Goal: Information Seeking & Learning: Find specific fact

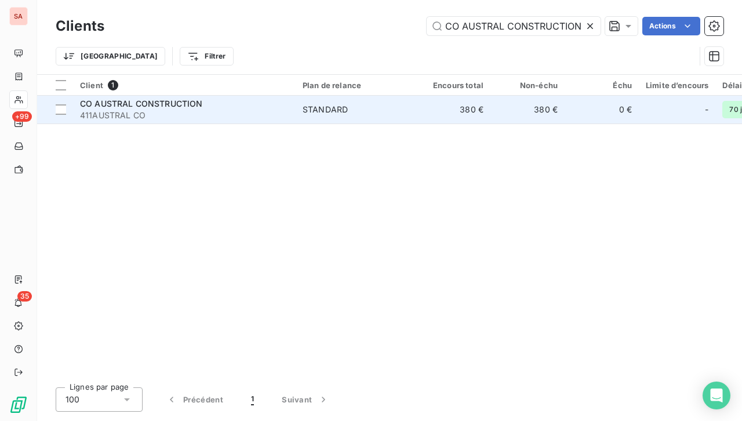
click at [274, 111] on span "411AUSTRAL CO" at bounding box center [184, 116] width 209 height 12
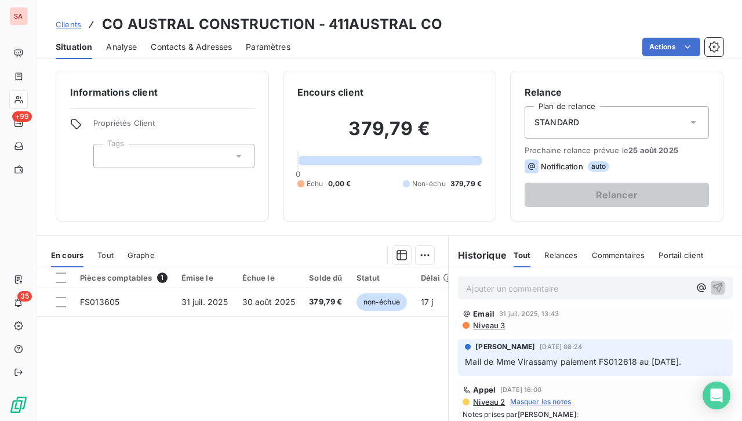
scroll to position [58, 0]
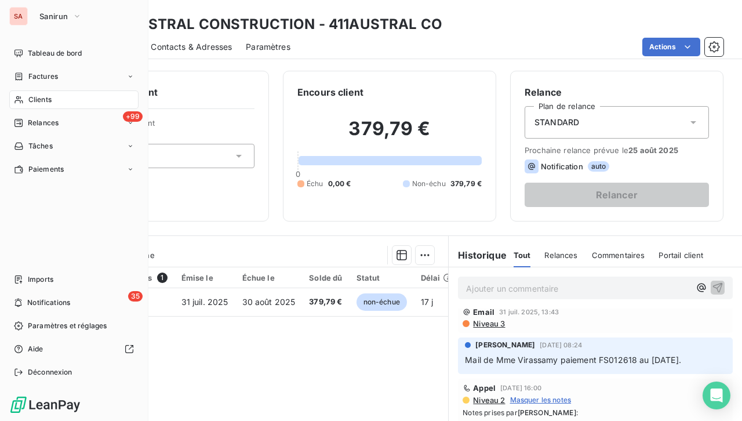
click at [39, 100] on span "Clients" at bounding box center [39, 99] width 23 height 10
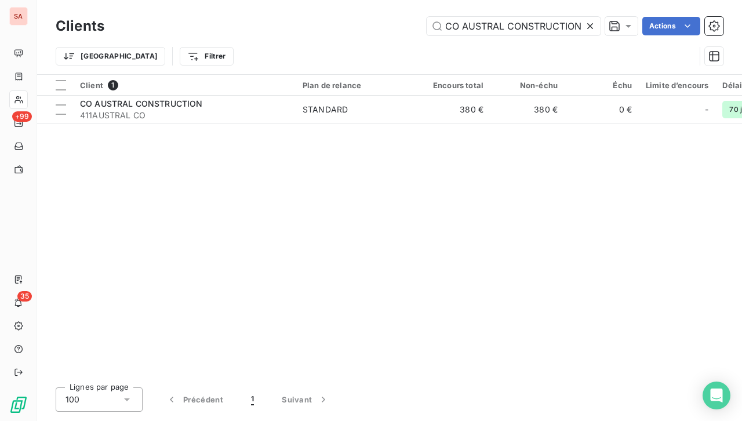
click at [594, 27] on icon at bounding box center [590, 26] width 12 height 12
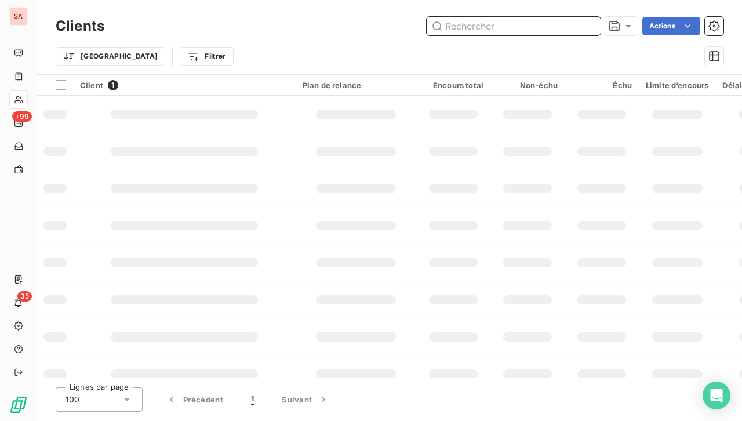
click at [549, 27] on input "text" at bounding box center [514, 26] width 174 height 19
paste input "DRMS RJ"
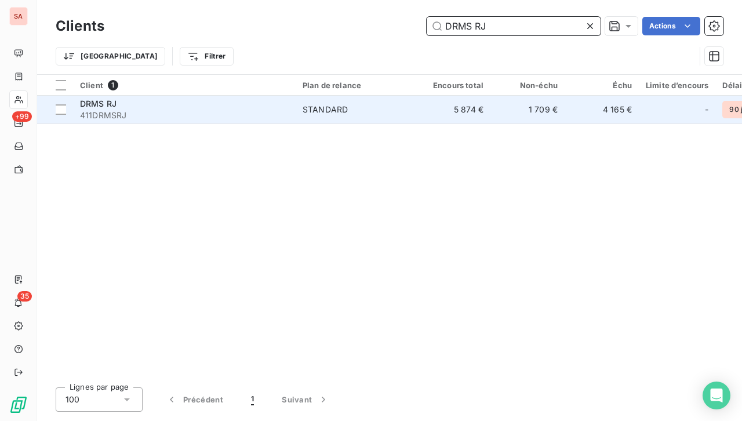
type input "DRMS RJ"
click at [328, 103] on td "STANDARD" at bounding box center [356, 110] width 121 height 28
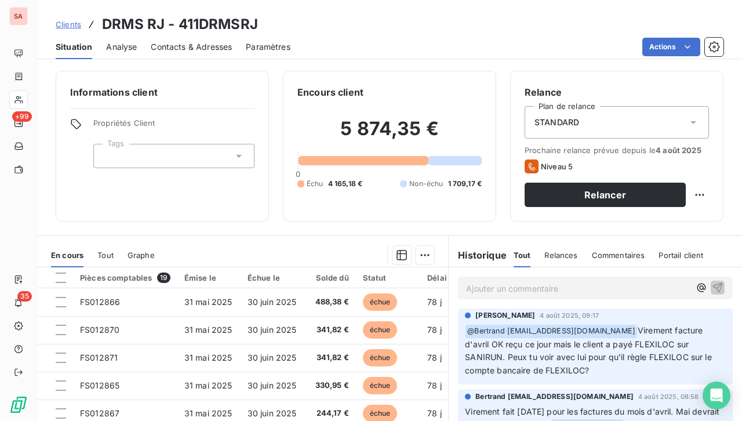
click at [184, 45] on span "Contacts & Adresses" at bounding box center [191, 47] width 81 height 12
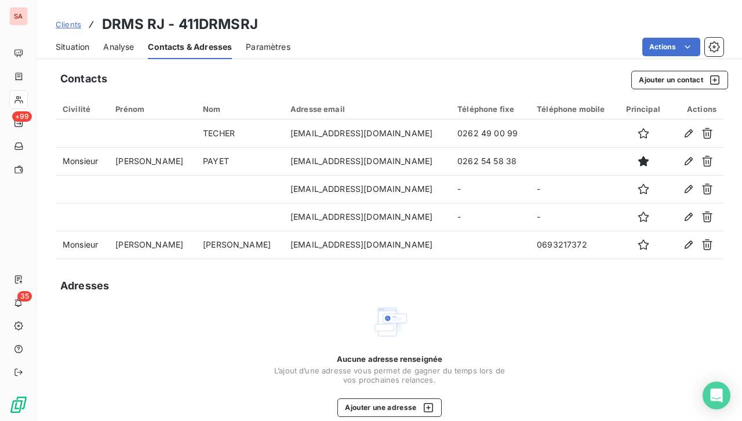
click at [78, 42] on span "Situation" at bounding box center [73, 47] width 34 height 12
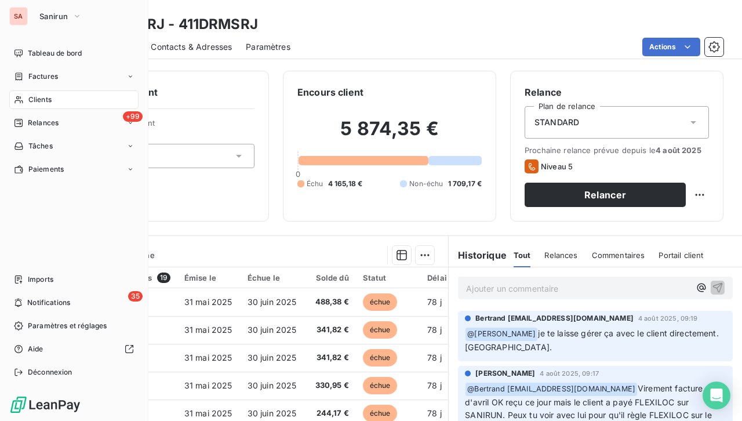
click at [42, 97] on span "Clients" at bounding box center [39, 99] width 23 height 10
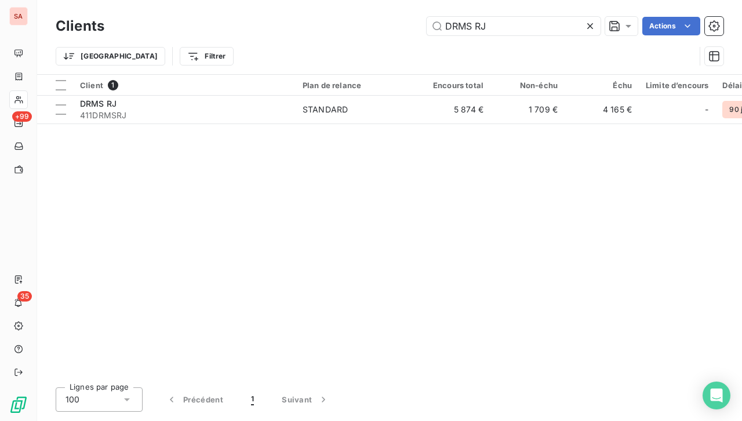
drag, startPoint x: 498, startPoint y: 26, endPoint x: 397, endPoint y: 31, distance: 101.6
click at [397, 31] on div "DRMS RJ Actions" at bounding box center [420, 26] width 605 height 19
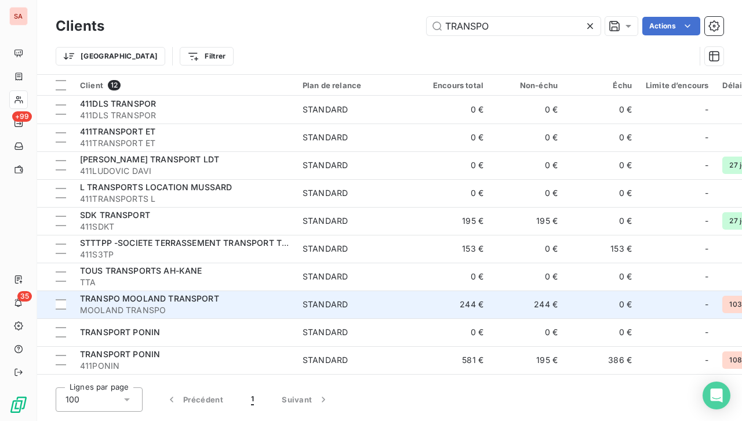
type input "TRANSPO"
click at [191, 301] on span "TRANSPO MOOLAND TRANSPORT" at bounding box center [149, 298] width 139 height 10
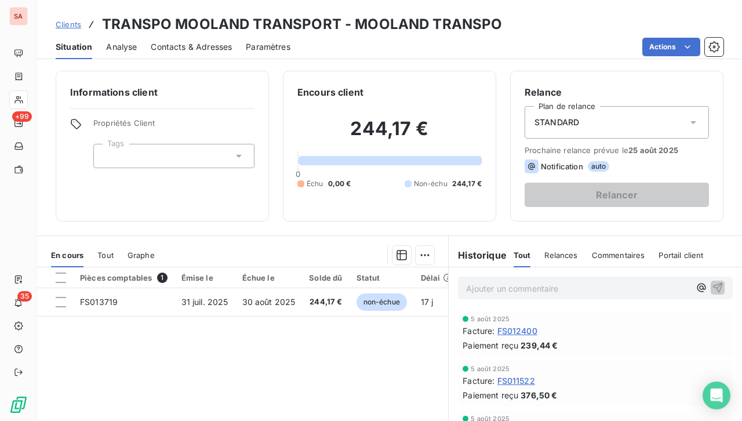
click at [187, 43] on span "Contacts & Adresses" at bounding box center [191, 47] width 81 height 12
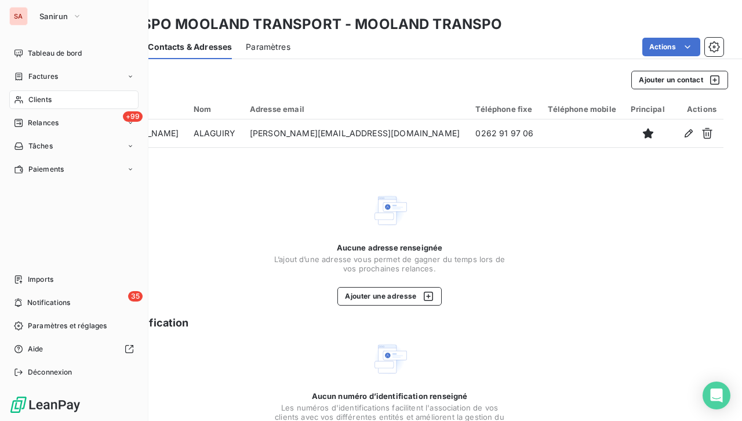
click at [57, 99] on div "Clients" at bounding box center [73, 99] width 129 height 19
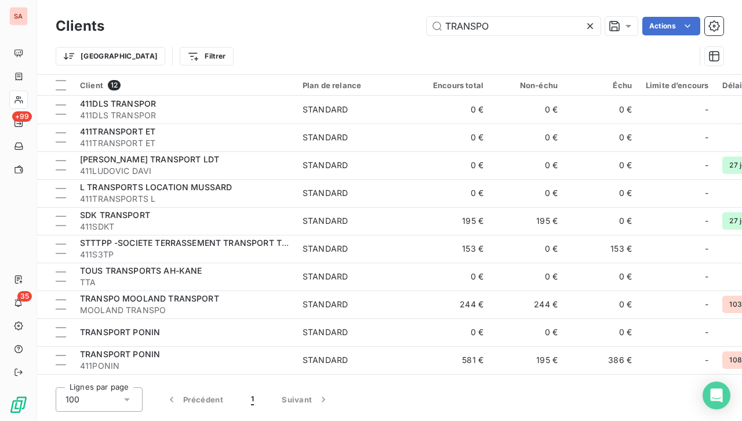
drag, startPoint x: 500, startPoint y: 24, endPoint x: 362, endPoint y: 41, distance: 139.5
click at [362, 41] on div "Clients TRANSPO Actions Trier Filtrer" at bounding box center [390, 44] width 668 height 60
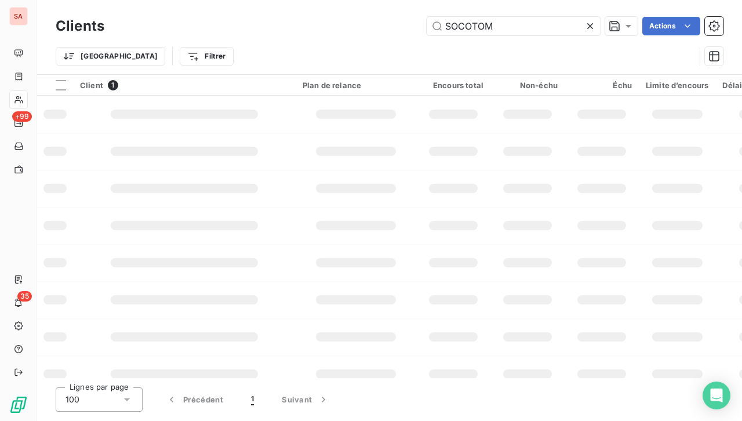
type input "SOCOTOM"
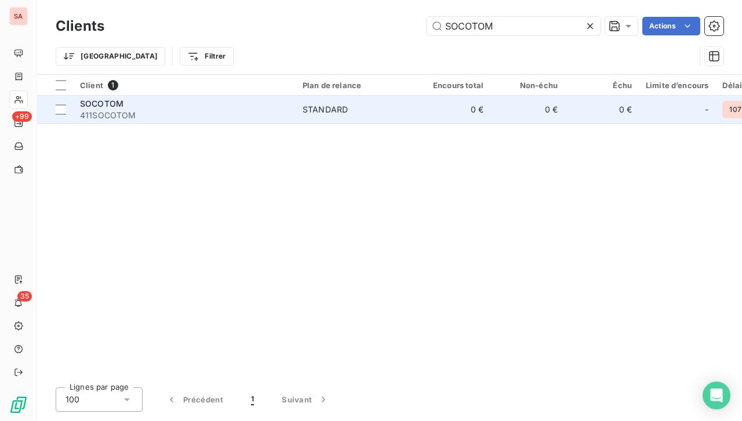
click at [336, 107] on div "STANDARD" at bounding box center [325, 110] width 45 height 12
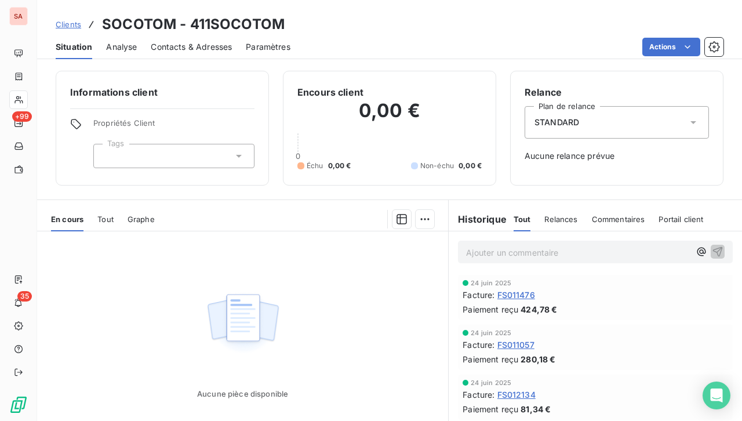
click at [184, 43] on span "Contacts & Adresses" at bounding box center [191, 47] width 81 height 12
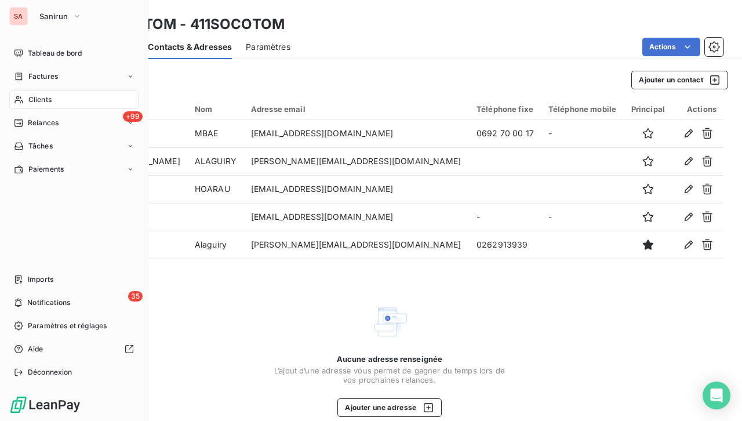
click at [41, 99] on span "Clients" at bounding box center [39, 99] width 23 height 10
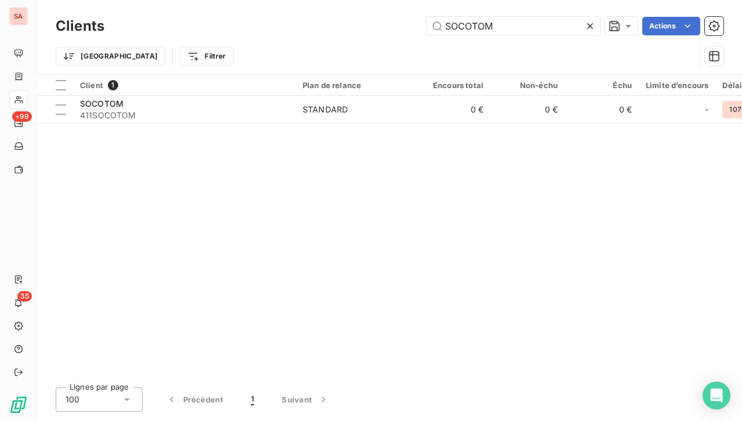
drag, startPoint x: 515, startPoint y: 20, endPoint x: 403, endPoint y: 33, distance: 112.0
click at [403, 34] on div "SOCOTOM Actions" at bounding box center [420, 26] width 605 height 19
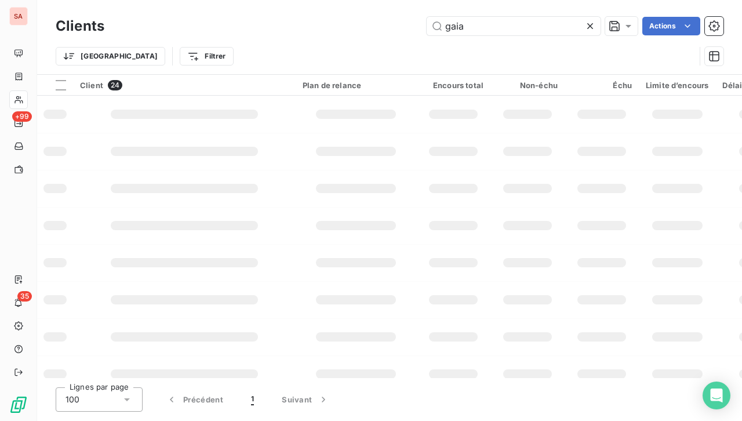
type input "gaia"
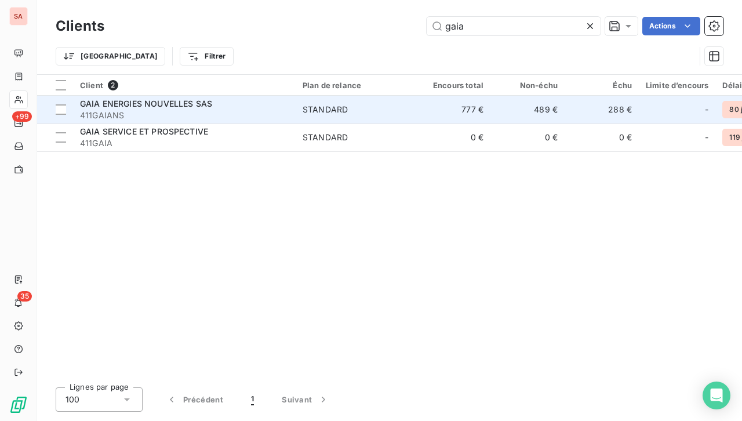
click at [231, 107] on div "GAIA ENERGIES NOUVELLES SAS" at bounding box center [184, 104] width 209 height 12
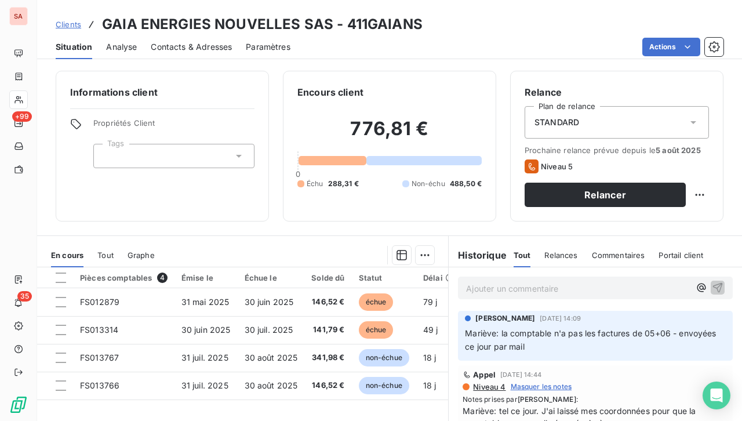
click at [197, 49] on span "Contacts & Adresses" at bounding box center [191, 47] width 81 height 12
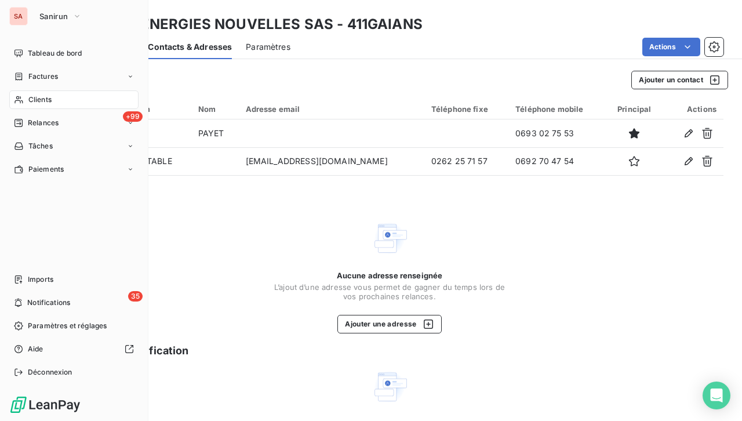
click at [52, 100] on div "Clients" at bounding box center [73, 99] width 129 height 19
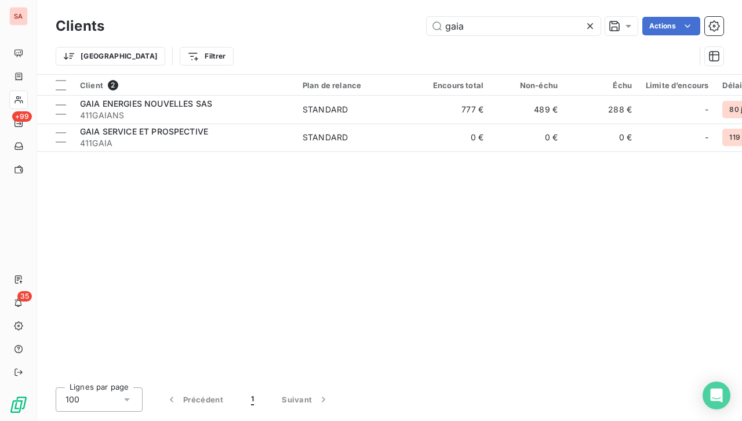
drag, startPoint x: 476, startPoint y: 22, endPoint x: 406, endPoint y: 19, distance: 70.8
click at [406, 19] on div "gaia Actions" at bounding box center [420, 26] width 605 height 19
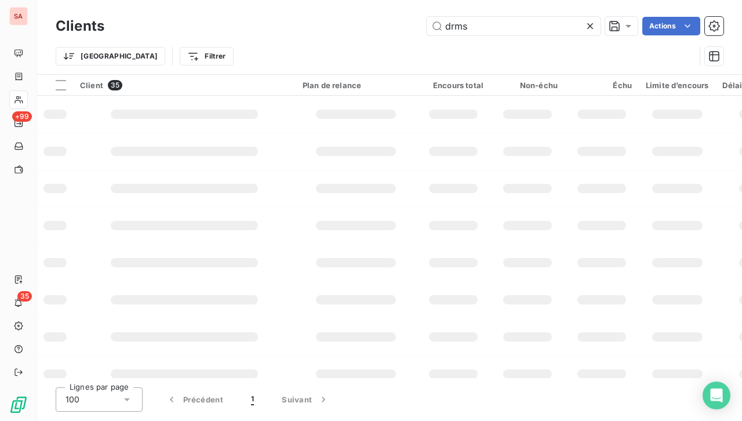
type input "drms"
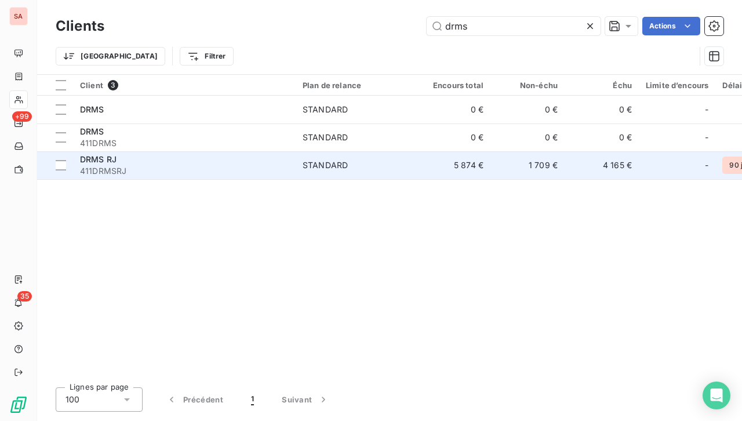
click at [368, 160] on span "STANDARD" at bounding box center [356, 165] width 107 height 12
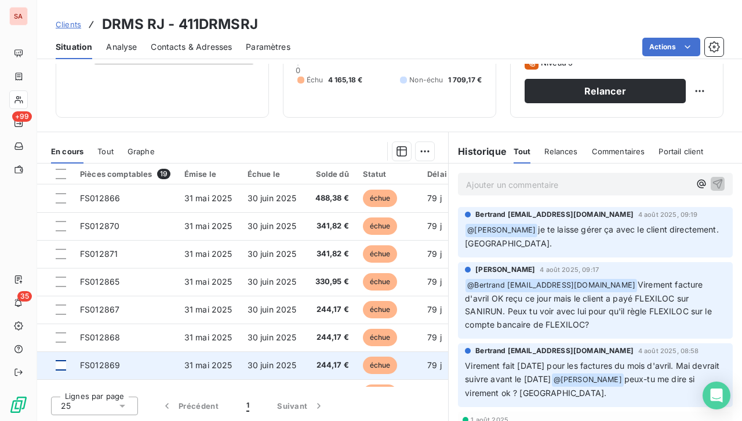
click at [56, 363] on td at bounding box center [55, 365] width 36 height 28
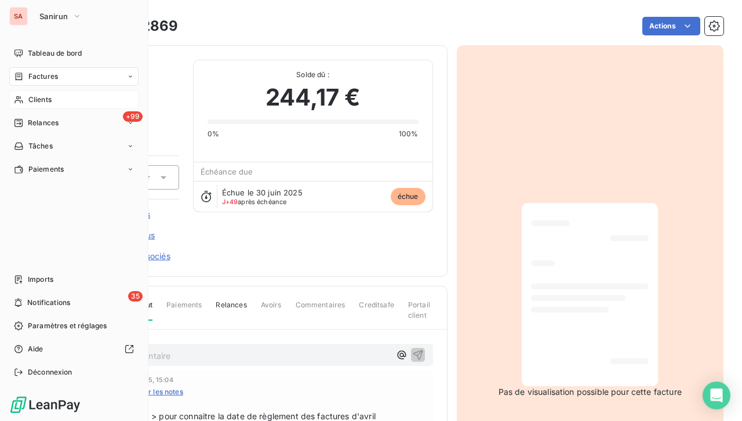
click at [53, 100] on div "Clients" at bounding box center [73, 99] width 129 height 19
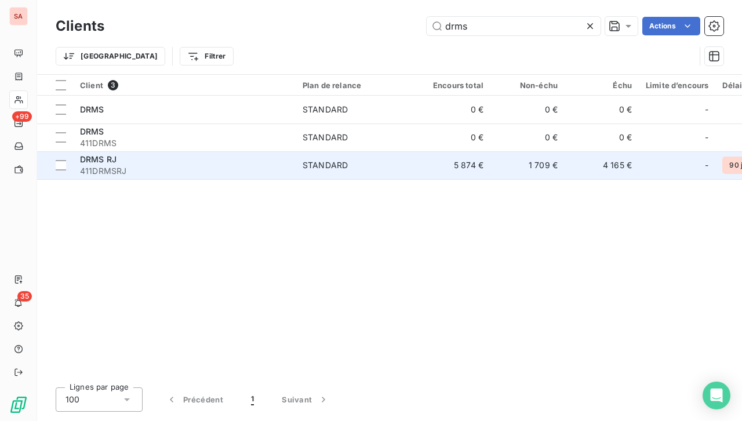
click at [263, 161] on div "DRMS RJ" at bounding box center [184, 160] width 209 height 12
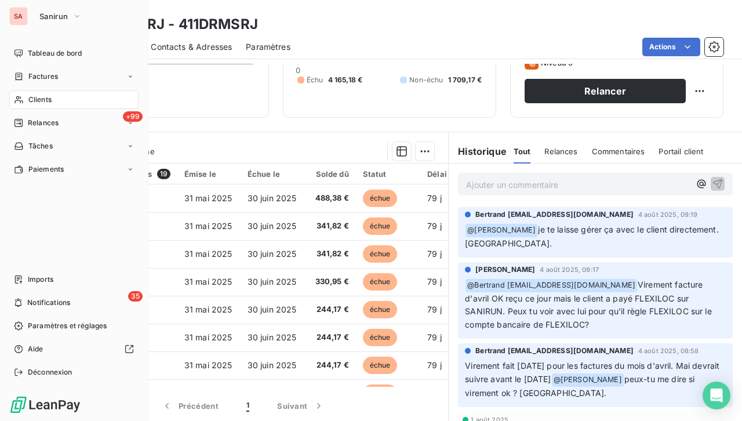
click at [67, 98] on div "Clients" at bounding box center [73, 99] width 129 height 19
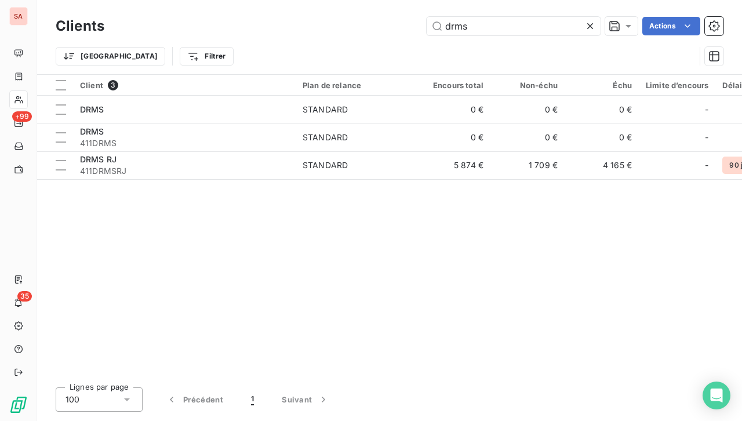
drag, startPoint x: 475, startPoint y: 26, endPoint x: 413, endPoint y: 31, distance: 62.9
click at [413, 31] on div "drms Actions" at bounding box center [420, 26] width 605 height 19
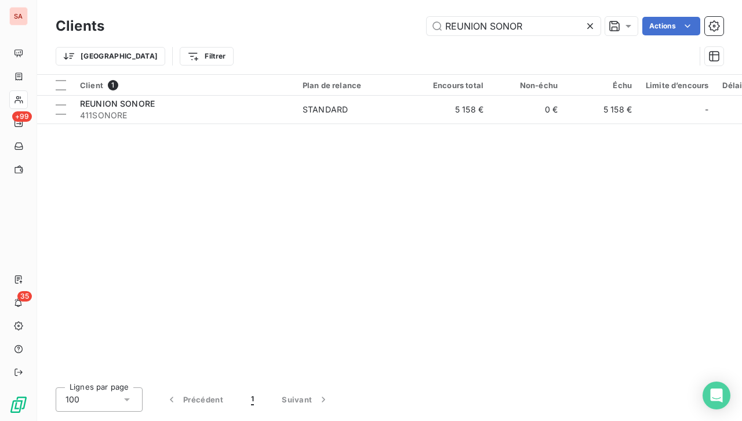
type input "REUNION SONOR"
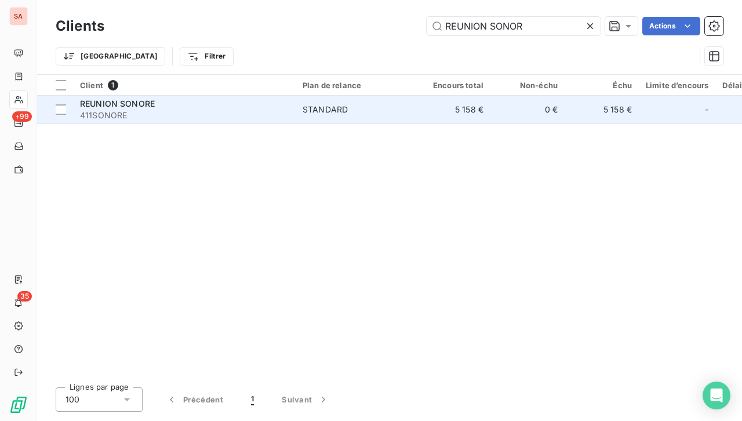
click at [218, 112] on span "411SONORE" at bounding box center [184, 116] width 209 height 12
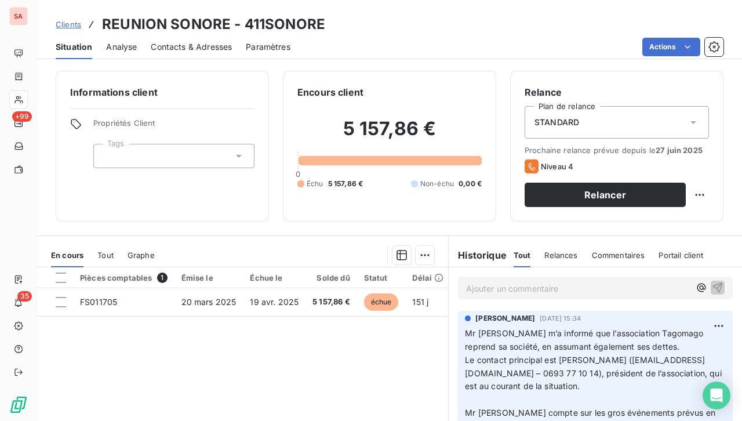
click at [194, 45] on span "Contacts & Adresses" at bounding box center [191, 47] width 81 height 12
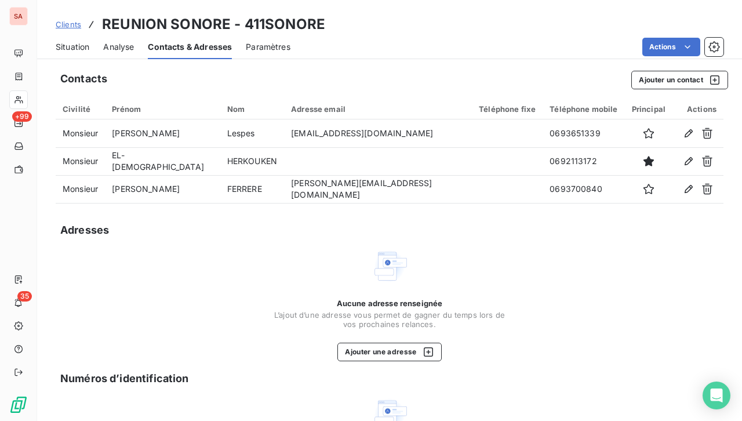
click at [83, 48] on span "Situation" at bounding box center [73, 47] width 34 height 12
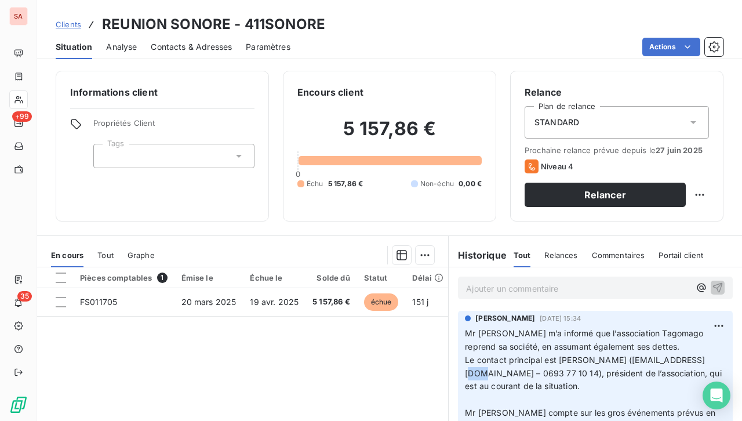
drag, startPoint x: 531, startPoint y: 367, endPoint x: 550, endPoint y: 367, distance: 19.1
click at [545, 367] on p "Mr [PERSON_NAME] m’a informé que l’association Tagomago reprend sa société, en …" at bounding box center [595, 380] width 261 height 106
click at [586, 361] on span "Le contact principal est [PERSON_NAME] ([EMAIL_ADDRESS][DOMAIN_NAME] – 0693 77 …" at bounding box center [594, 373] width 259 height 37
drag, startPoint x: 628, startPoint y: 357, endPoint x: 555, endPoint y: 363, distance: 73.9
click at [555, 363] on p "Mr [PERSON_NAME] m’a informé que l’association Tagomago reprend sa société, en …" at bounding box center [595, 380] width 261 height 106
